Goal: Information Seeking & Learning: Learn about a topic

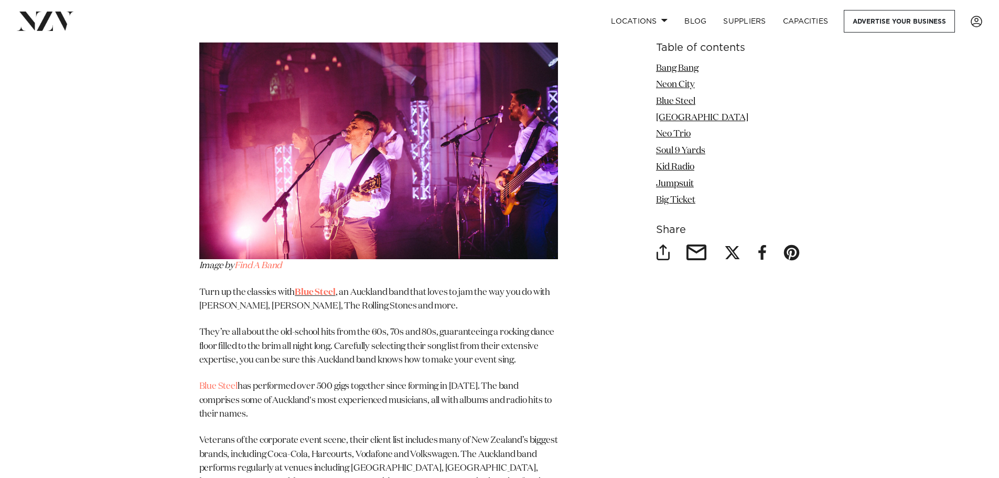
click at [493, 327] on p "They’re all about the old-school hits from the 60s, 70s and 80s, guaranteeing a…" at bounding box center [378, 346] width 359 height 41
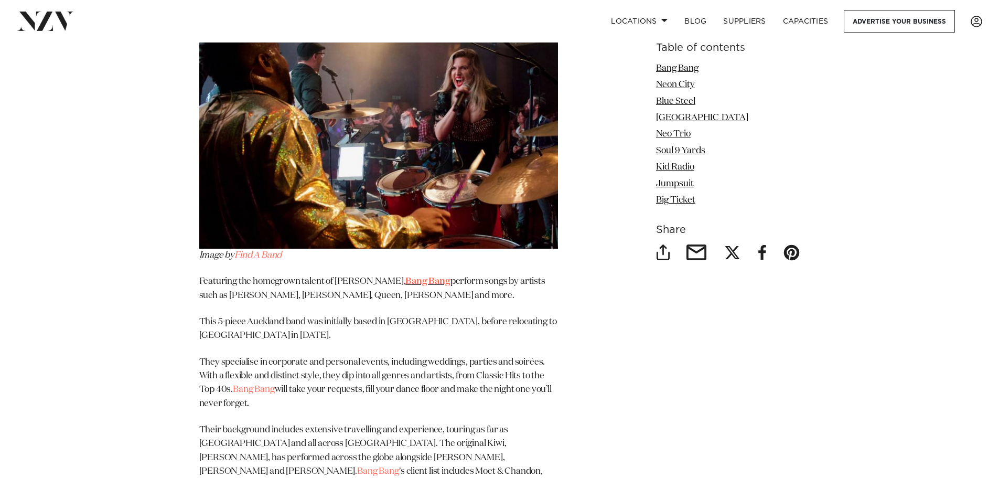
scroll to position [688, 0]
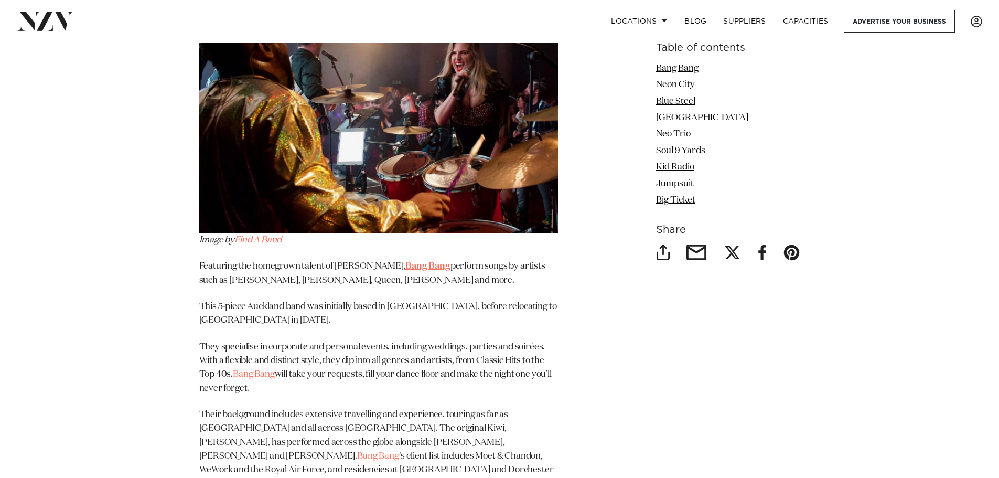
click at [437, 263] on link "Bang Bang" at bounding box center [428, 266] width 45 height 9
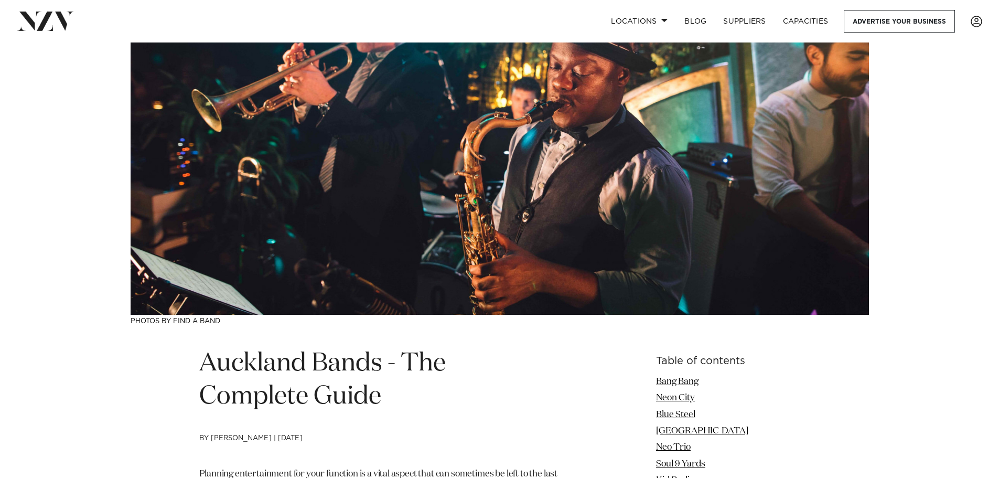
scroll to position [0, 0]
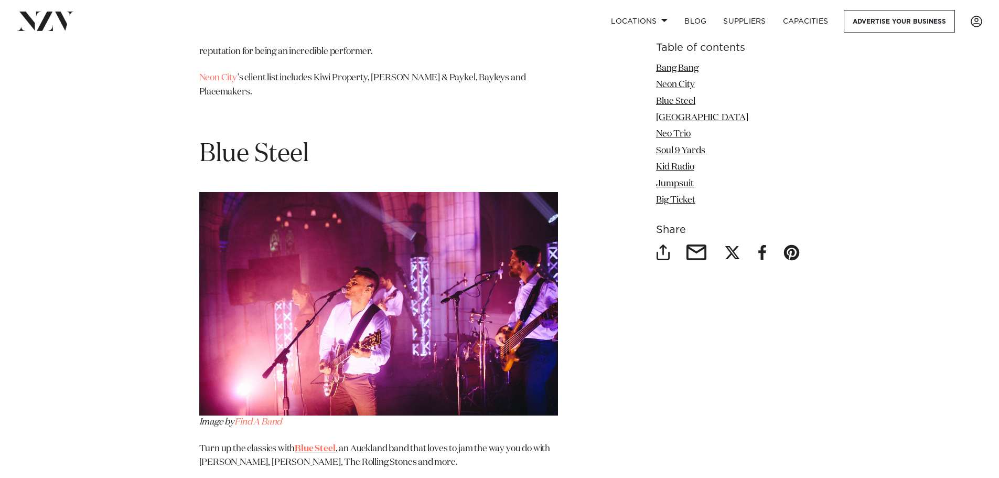
scroll to position [1784, 0]
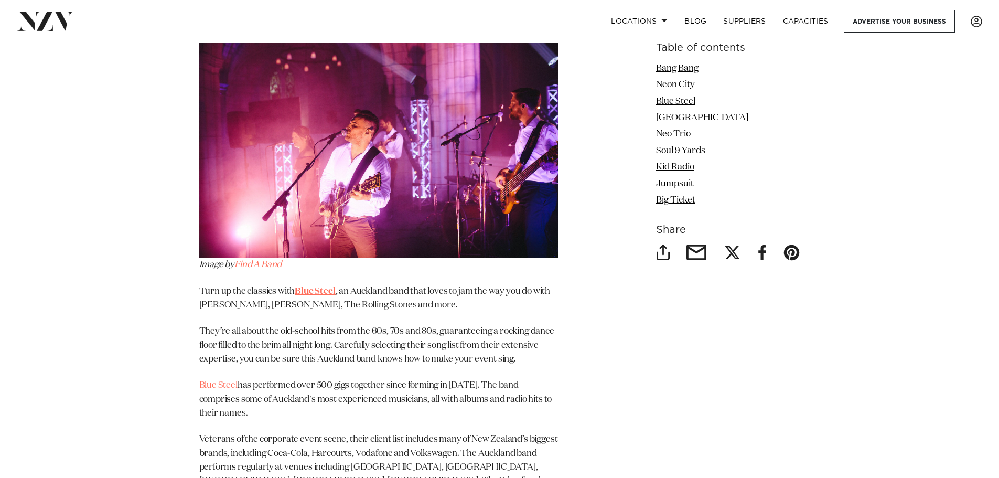
click at [311, 287] on link "Blue Steel" at bounding box center [315, 291] width 40 height 9
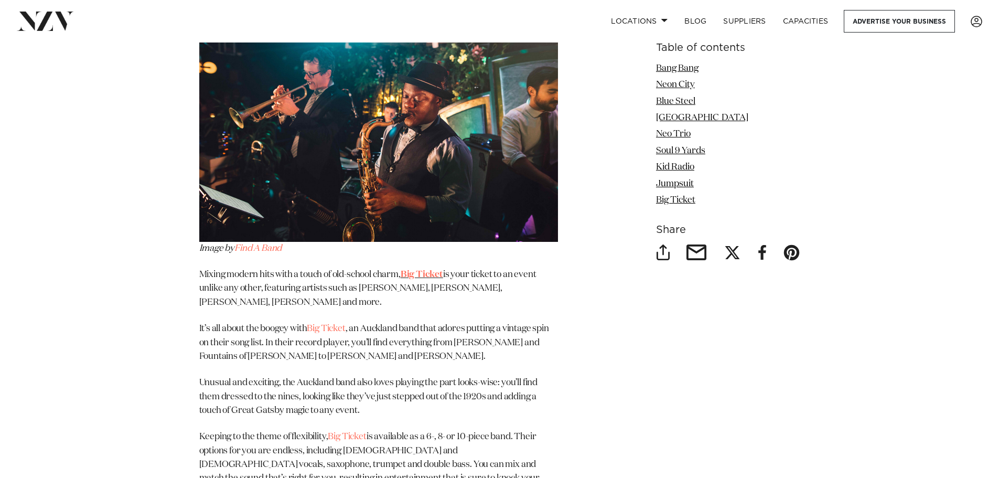
scroll to position [5246, 0]
click at [431, 269] on link "Big Ticket" at bounding box center [422, 273] width 42 height 9
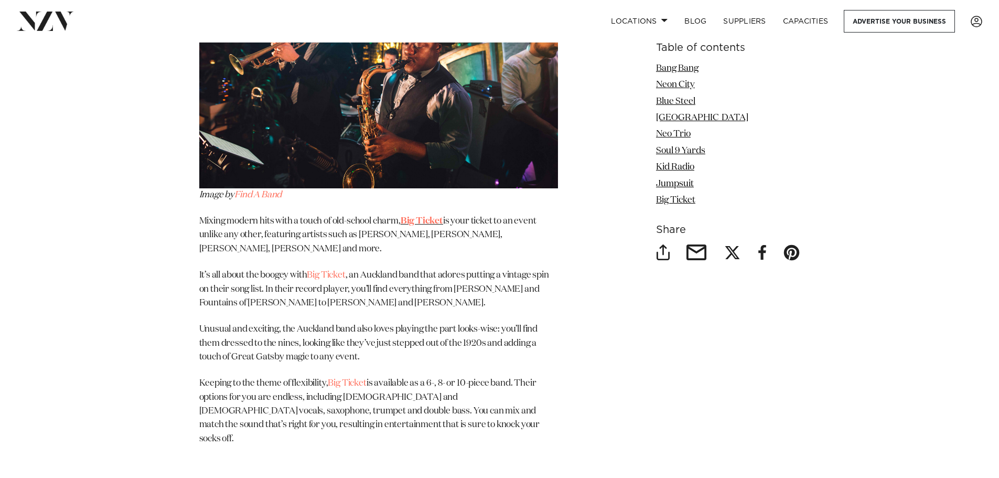
scroll to position [5508, 0]
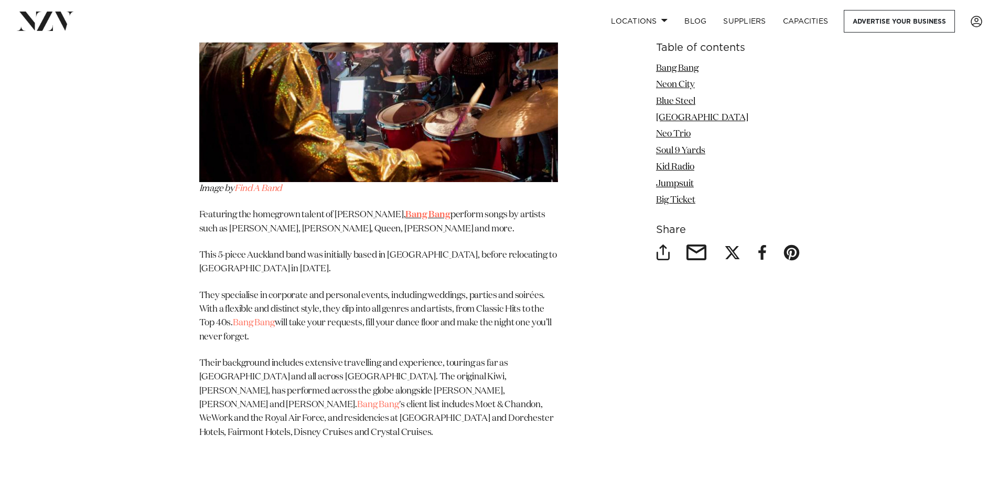
scroll to position [682, 0]
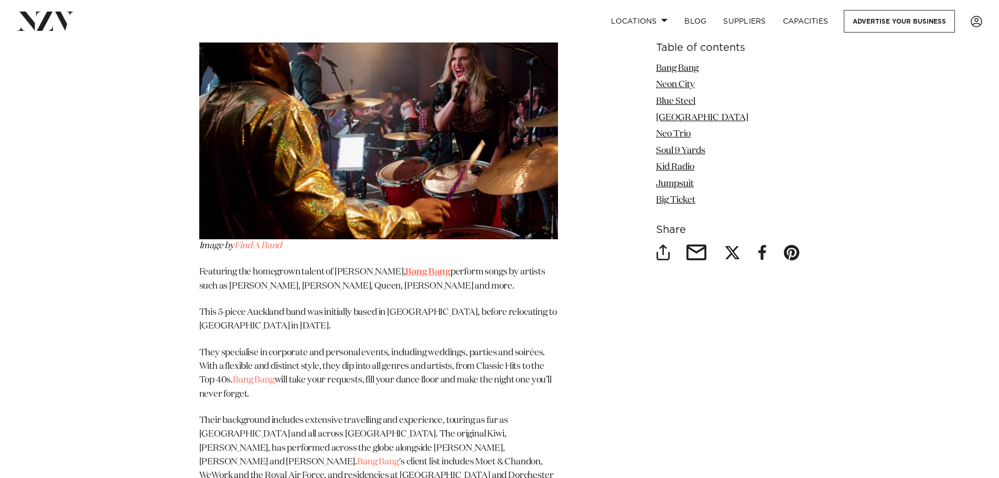
click at [428, 273] on link "Bang Bang" at bounding box center [428, 272] width 45 height 9
